Goal: Transaction & Acquisition: Purchase product/service

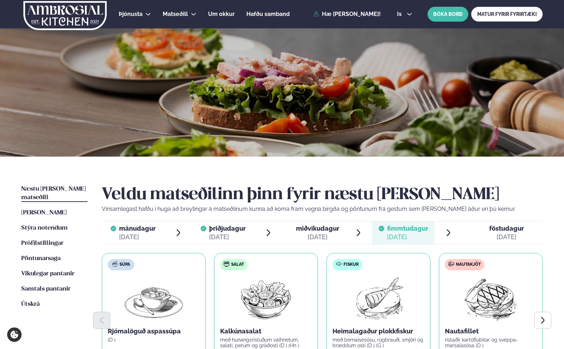
scroll to position [97, 0]
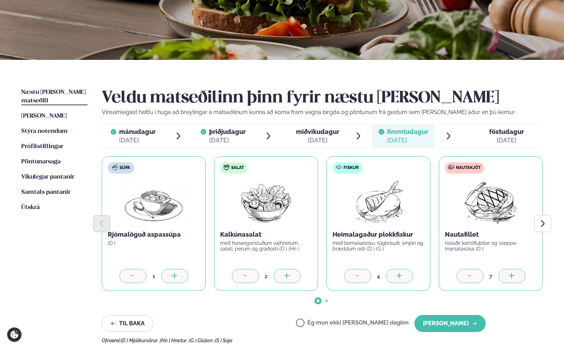
click at [57, 91] on span "Næstu [PERSON_NAME] matseðill" at bounding box center [53, 96] width 64 height 15
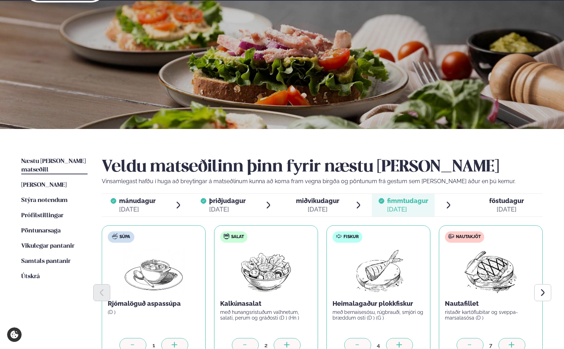
scroll to position [0, 0]
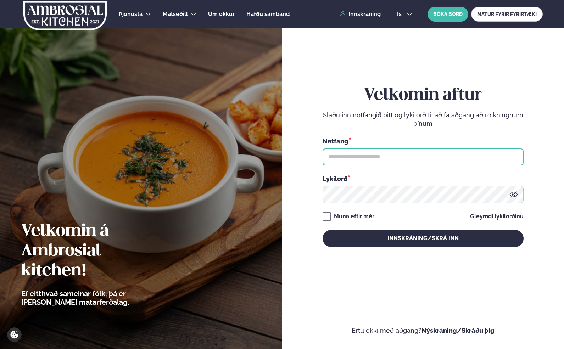
type input "**********"
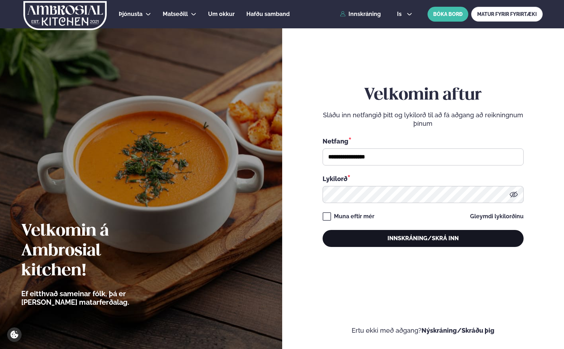
click at [360, 236] on button "Innskráning/Skrá inn" at bounding box center [422, 238] width 201 height 17
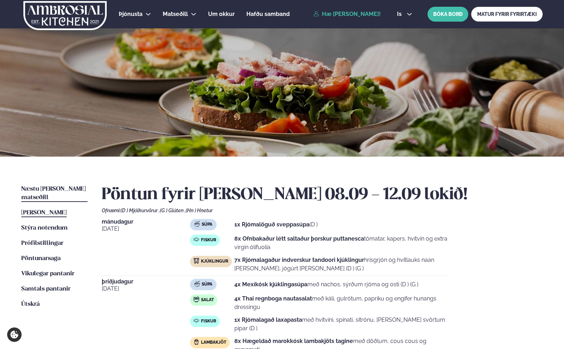
click at [67, 186] on span "Næstu [PERSON_NAME] matseðill" at bounding box center [53, 193] width 64 height 15
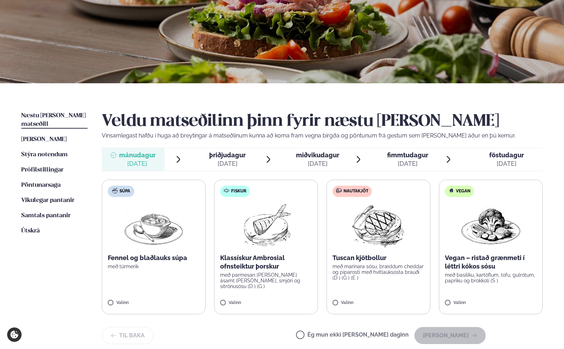
scroll to position [74, 0]
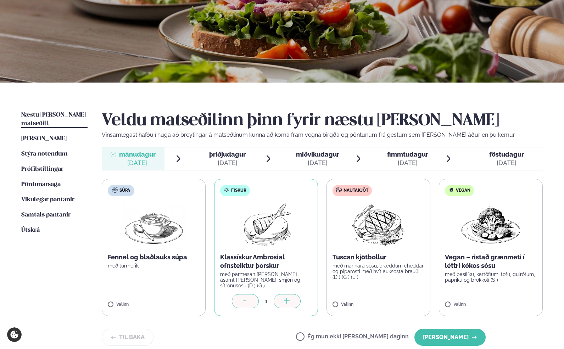
click at [287, 300] on icon at bounding box center [286, 300] width 6 height 1
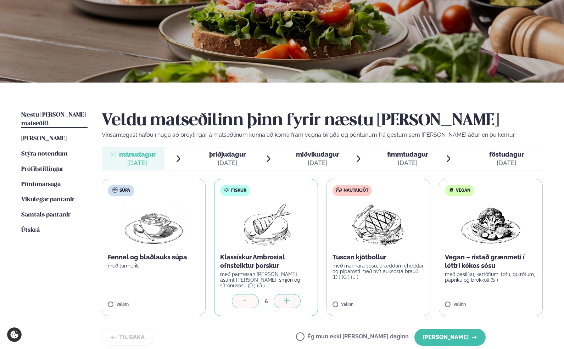
click at [287, 300] on icon at bounding box center [286, 300] width 6 height 1
click at [379, 299] on div "1" at bounding box center [378, 301] width 15 height 8
click at [376, 299] on div "1" at bounding box center [378, 301] width 15 height 8
click at [399, 300] on icon at bounding box center [399, 300] width 6 height 1
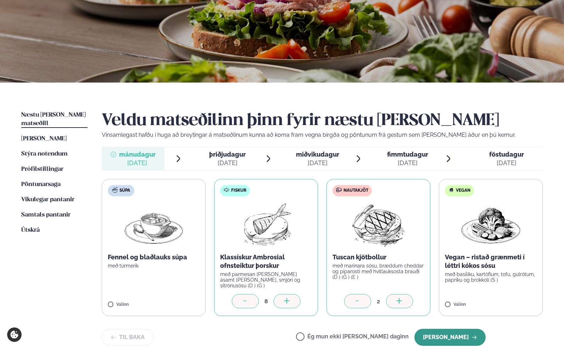
click at [449, 332] on button "[PERSON_NAME]" at bounding box center [449, 337] width 71 height 17
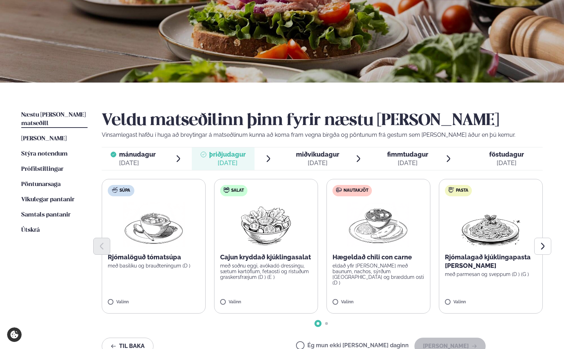
click at [216, 154] on span "þriðjudagur" at bounding box center [227, 154] width 36 height 7
click at [287, 298] on icon at bounding box center [286, 298] width 6 height 1
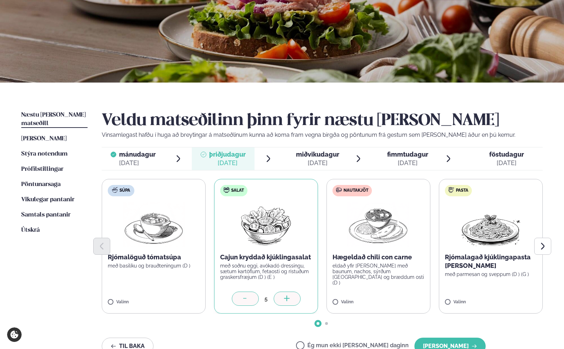
click at [287, 298] on icon at bounding box center [286, 298] width 6 height 1
click at [399, 297] on icon at bounding box center [399, 298] width 7 height 7
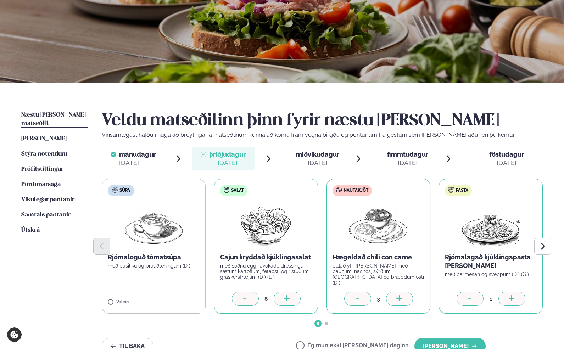
click at [510, 299] on icon at bounding box center [511, 298] width 7 height 7
click at [537, 244] on button "Next slide" at bounding box center [542, 246] width 17 height 17
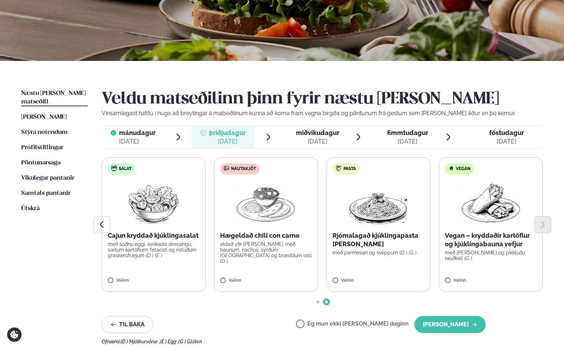
scroll to position [102, 0]
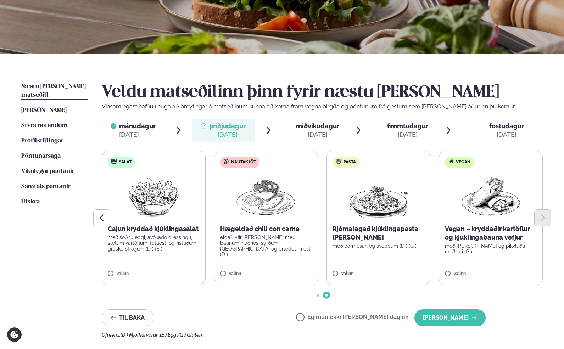
click at [324, 320] on label "Ég mun ekki [PERSON_NAME] daginn" at bounding box center [352, 317] width 113 height 7
click at [320, 294] on div at bounding box center [322, 295] width 441 height 3
click at [336, 269] on label "Pasta Rjómalagað kjúklingapasta [PERSON_NAME] með parmesan og sveppum (D ) (G )…" at bounding box center [378, 218] width 104 height 135
